Goal: Task Accomplishment & Management: Use online tool/utility

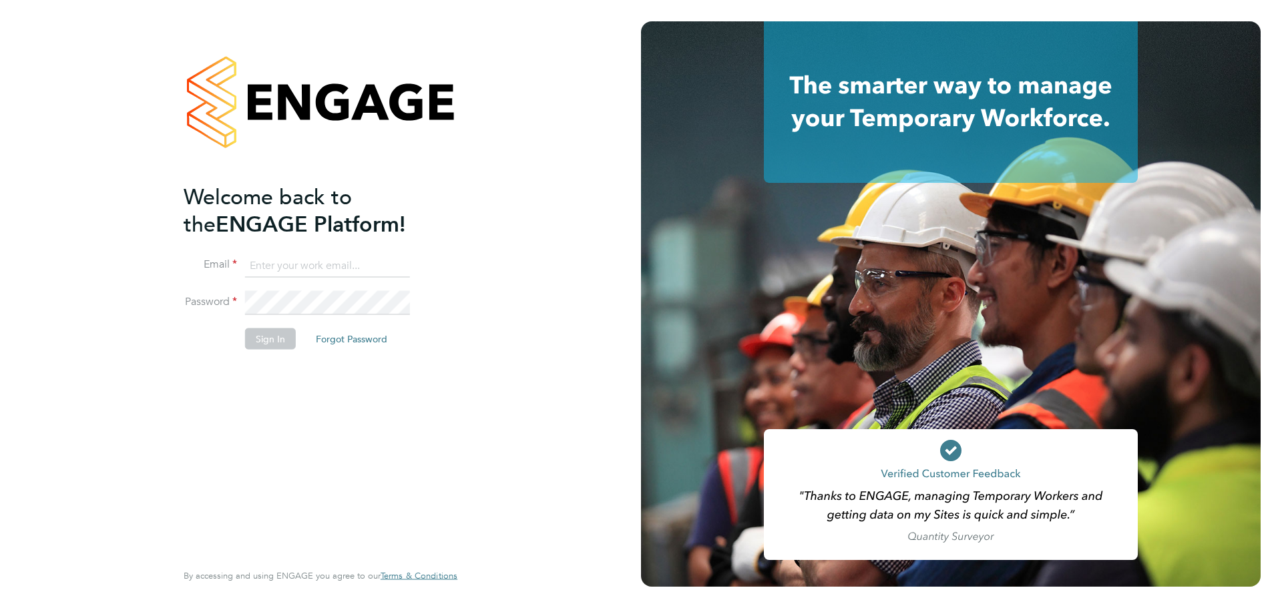
type input "holly@tribuildsolutions.com"
click at [276, 343] on button "Sign In" at bounding box center [270, 338] width 51 height 21
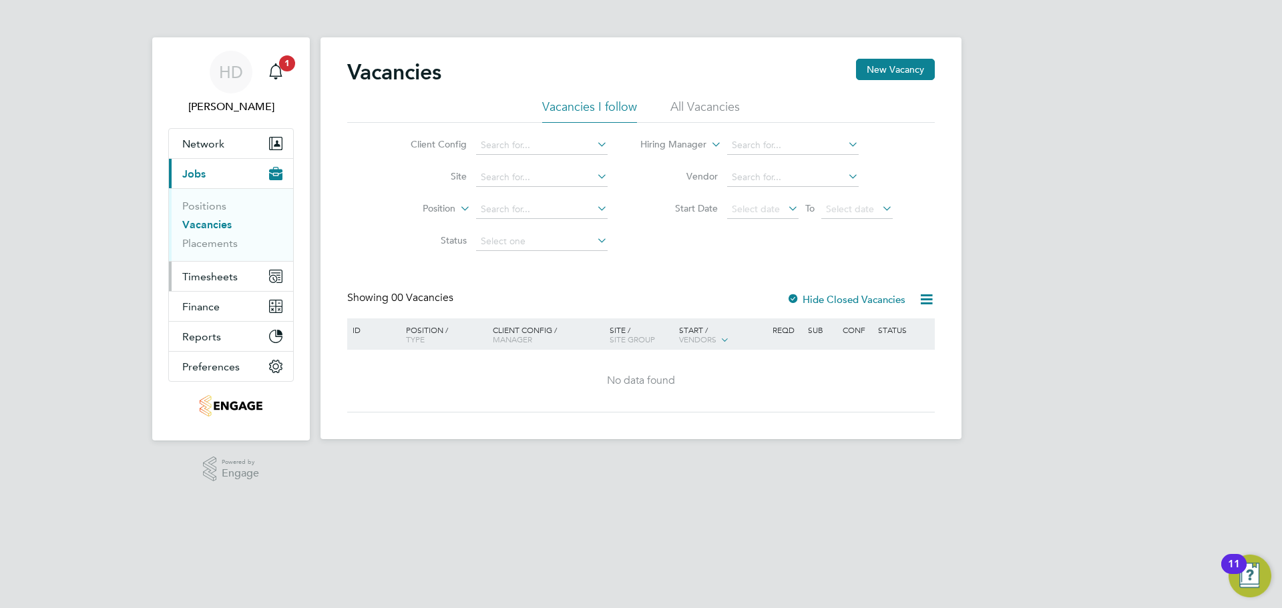
click at [200, 282] on span "Timesheets" at bounding box center [209, 276] width 55 height 13
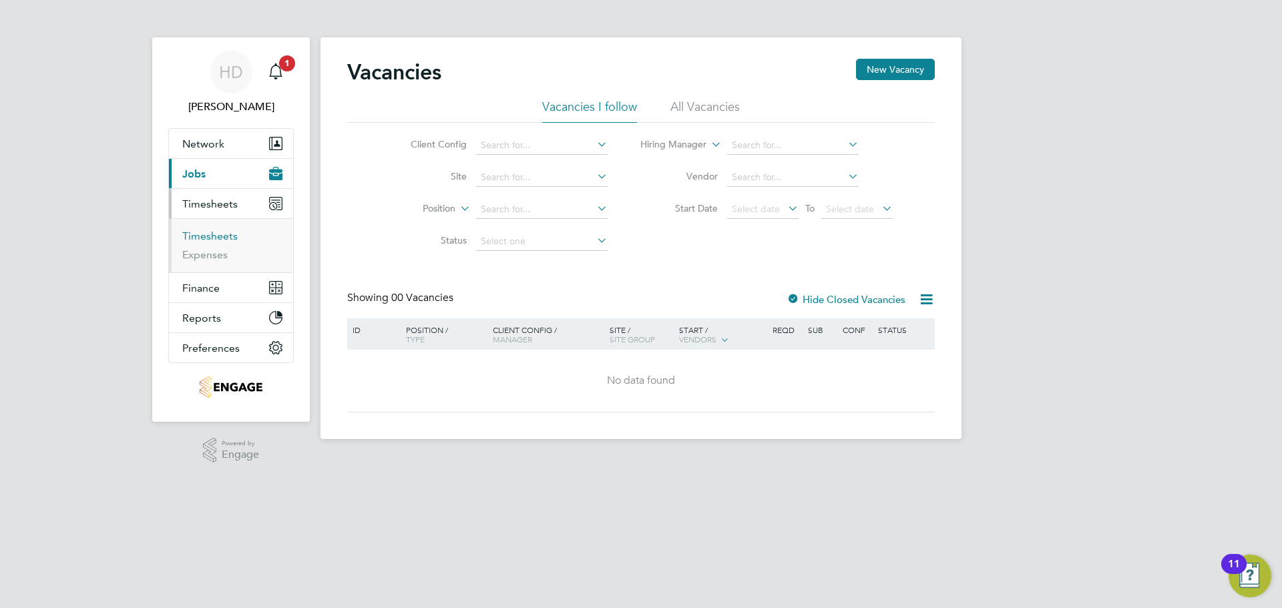
click at [207, 240] on link "Timesheets" at bounding box center [209, 236] width 55 height 13
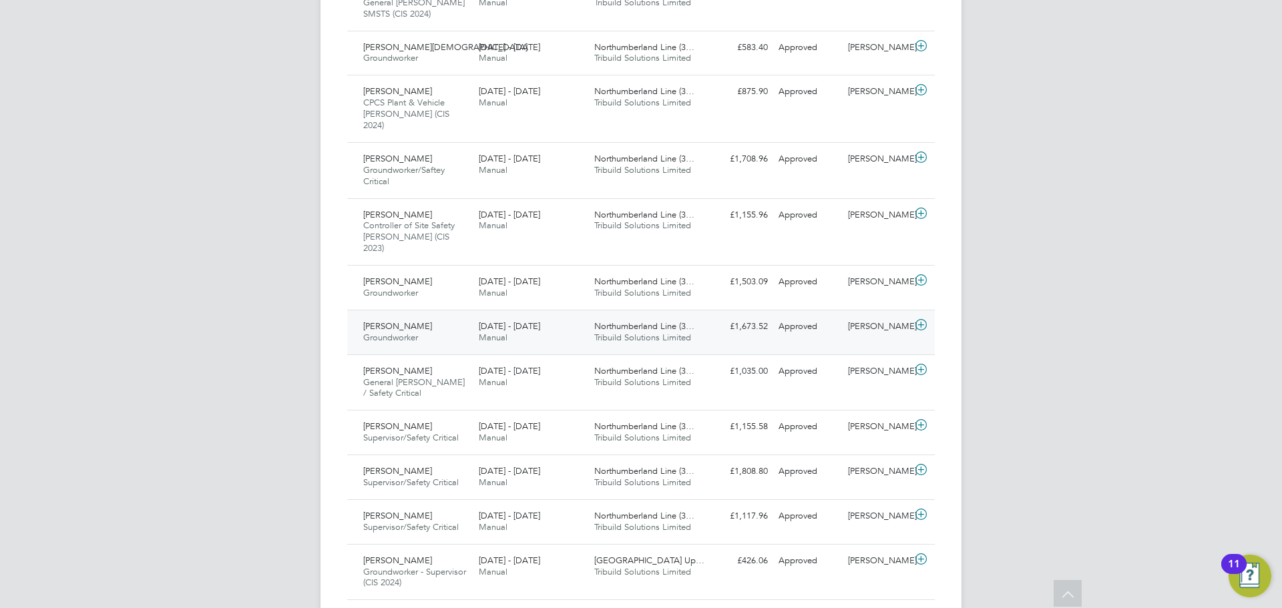
click at [572, 316] on div "[DATE] - [DATE] Manual" at bounding box center [531, 332] width 116 height 33
